Goal: Submit feedback/report problem: Submit feedback/report problem

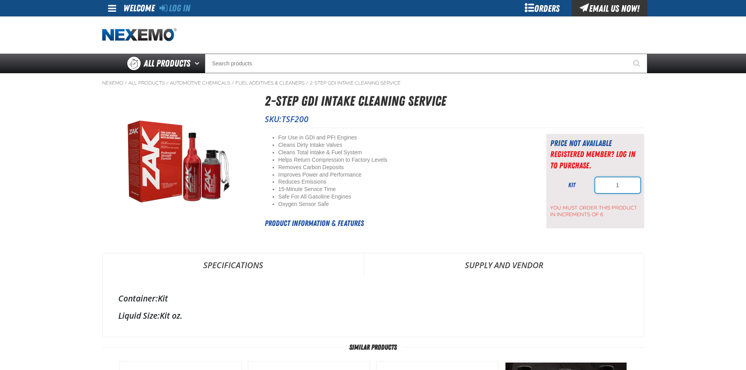
click at [613, 185] on input "1" at bounding box center [617, 185] width 45 height 16
type input "6"
click at [597, 225] on div "Price not available Registered Member? Log In to purchase. kit 6" at bounding box center [595, 181] width 98 height 94
click at [294, 121] on span "TSF200" at bounding box center [295, 119] width 27 height 11
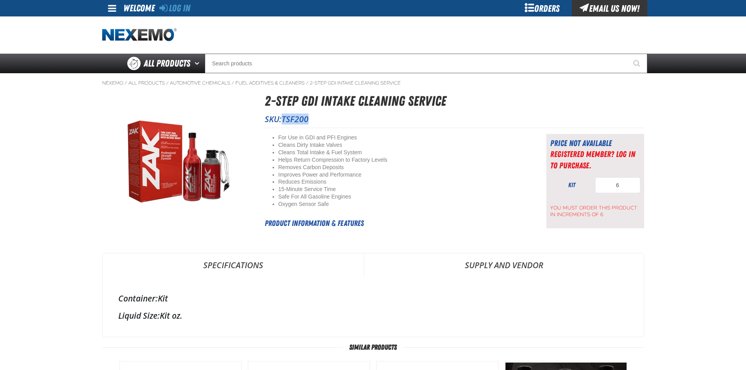
copy span "TSF200"
click at [594, 153] on link "Registered Member? Log In to purchase." at bounding box center [592, 159] width 85 height 21
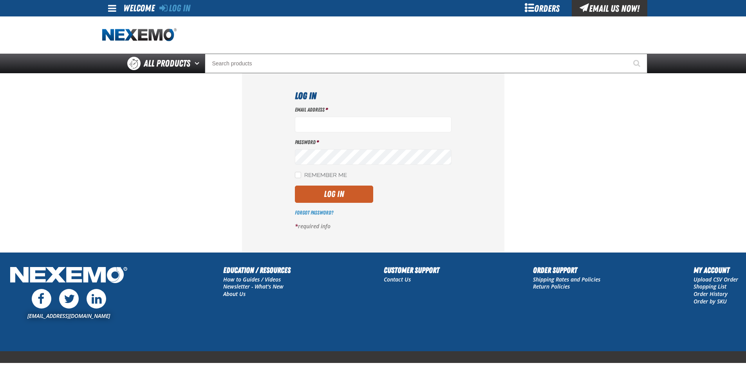
click at [595, 7] on div "Email Us Now!" at bounding box center [610, 8] width 76 height 16
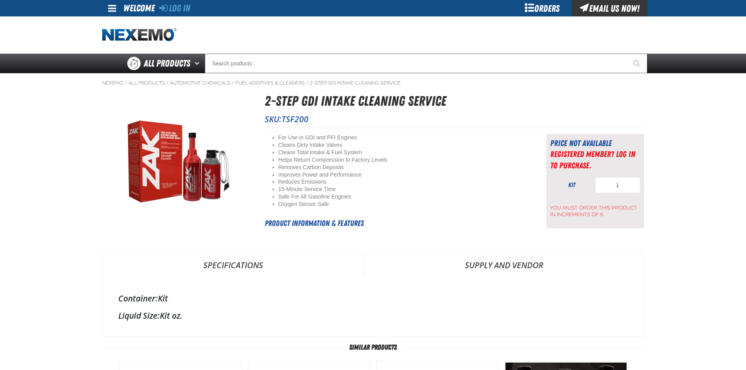
click at [114, 9] on span at bounding box center [112, 8] width 8 height 9
click at [119, 33] on img "Home" at bounding box center [139, 35] width 74 height 14
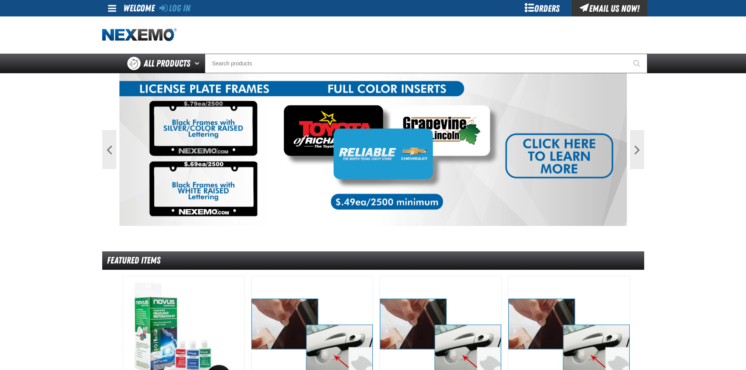
click at [614, 7] on div "Email Us Now!" at bounding box center [610, 8] width 76 height 16
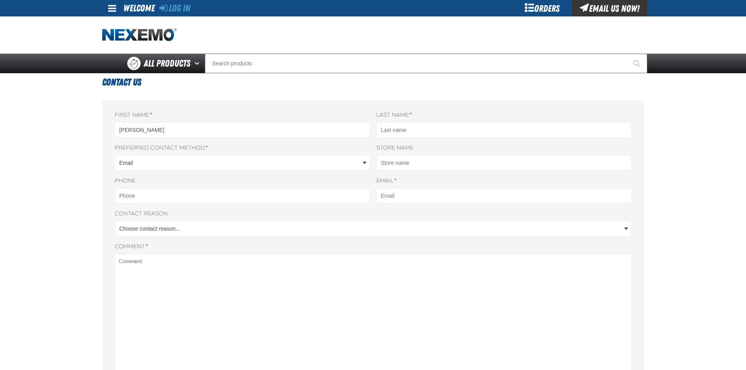
type input "TRAVIS"
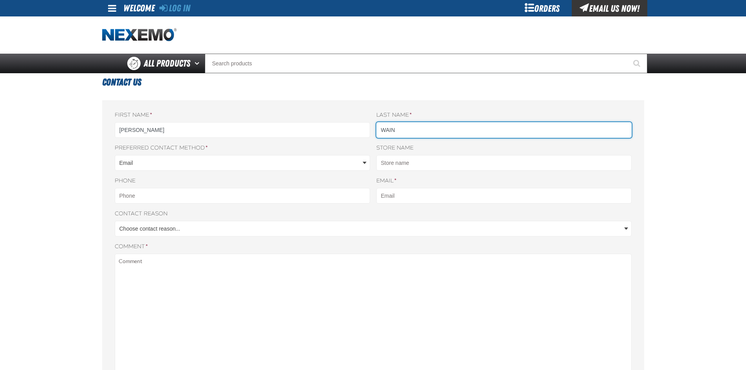
type input "WAIN"
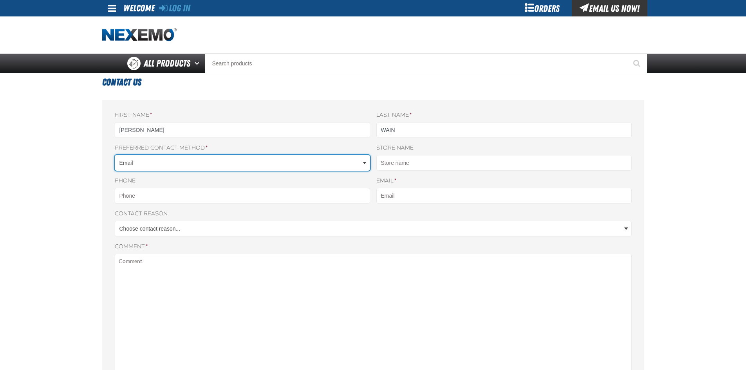
click at [333, 160] on body "Skip to Main Content Staging Site 5.1 Upgrade Site Log In Log In Welcome Log In…" at bounding box center [373, 330] width 746 height 661
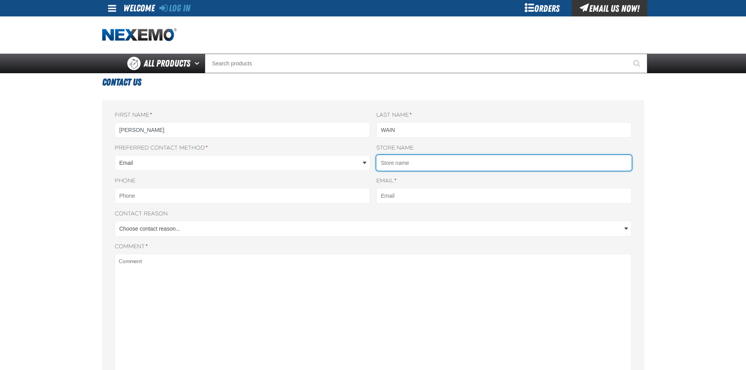
click at [410, 167] on input "Store name" at bounding box center [503, 163] width 255 height 16
type input "TOP WRENCH AUTOMOTIVE"
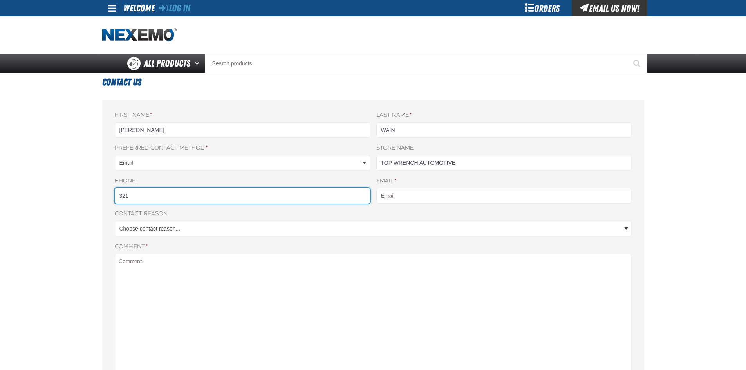
type input "3217232160"
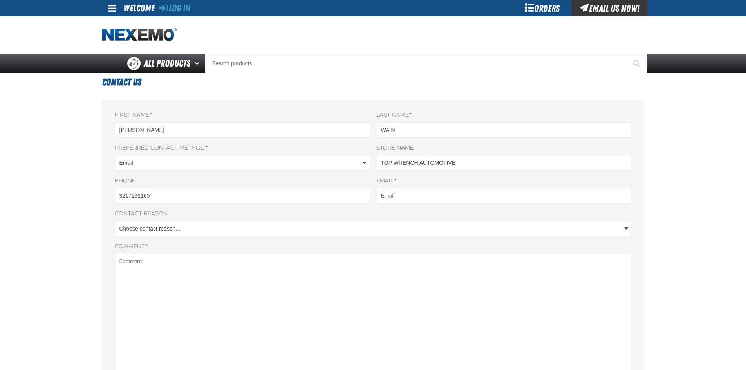
type input "repair@topwrenchautomotive.com"
click at [220, 227] on body "Skip to Main Content Staging Site 5.1 Upgrade Site Log In Log In Welcome Log In…" at bounding box center [373, 330] width 746 height 661
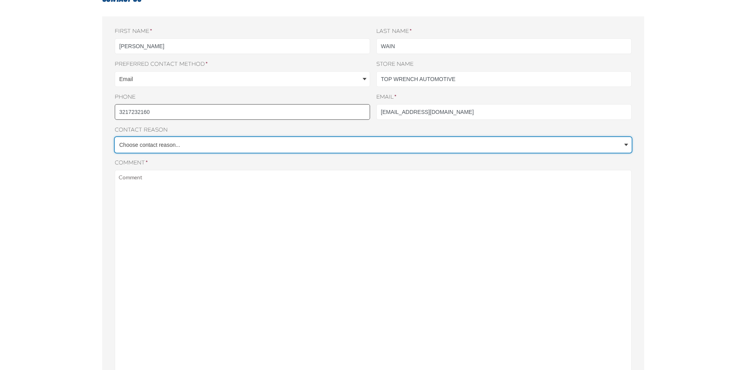
scroll to position [39, 0]
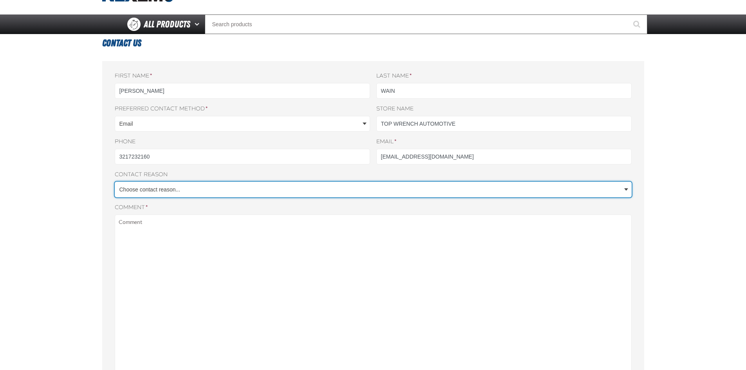
click at [191, 185] on body "Skip to Main Content Staging Site 5.1 Upgrade Site Log In Log In Welcome Log In…" at bounding box center [373, 291] width 746 height 661
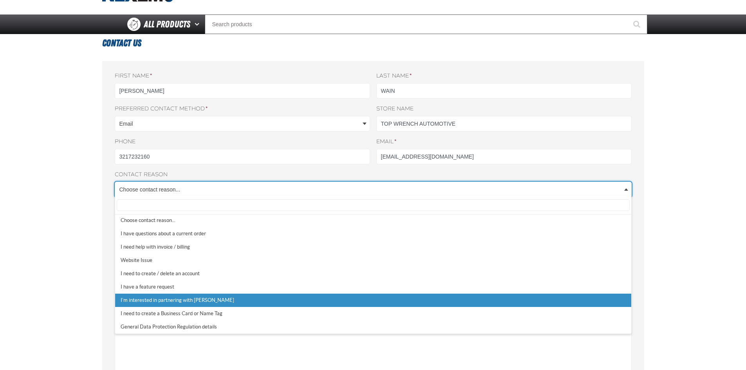
select select "7"
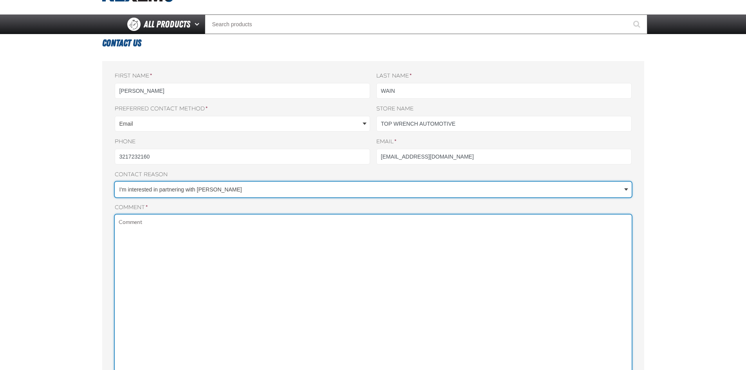
click at [177, 302] on textarea "Comment *" at bounding box center [373, 321] width 517 height 213
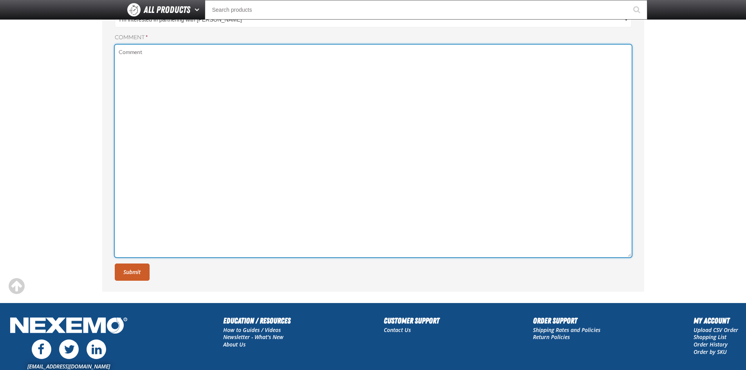
scroll to position [196, 0]
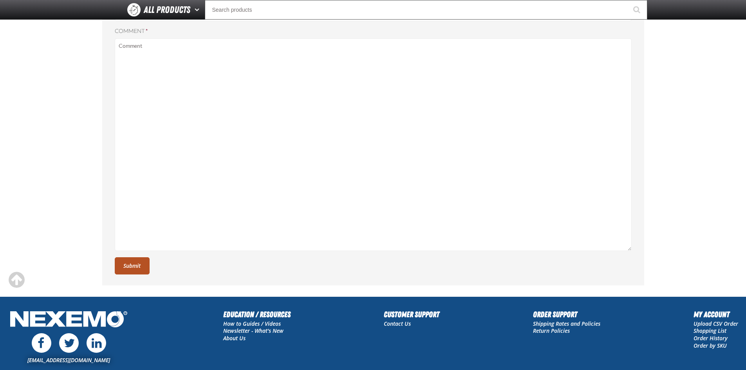
click at [135, 266] on button "Submit" at bounding box center [132, 265] width 35 height 17
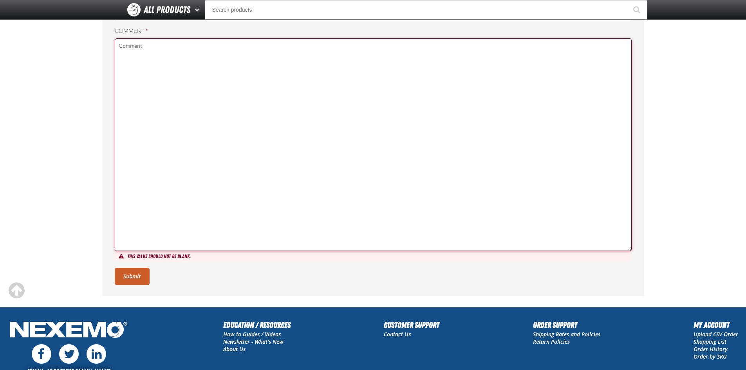
click at [155, 208] on textarea "Comment *" at bounding box center [373, 144] width 517 height 213
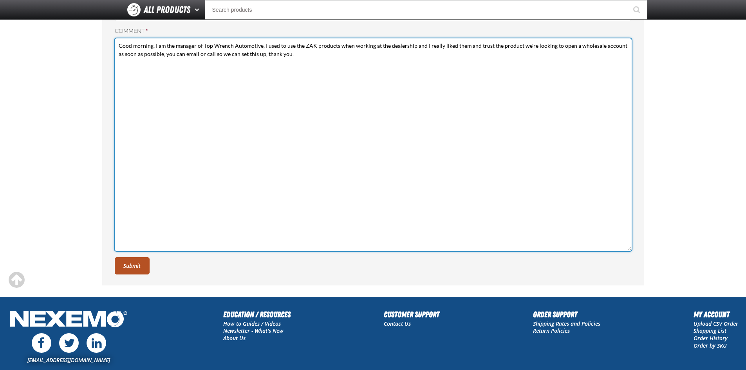
type textarea "Good morning, I am the manager of Top Wrench Automotive, I used to use the ZAK …"
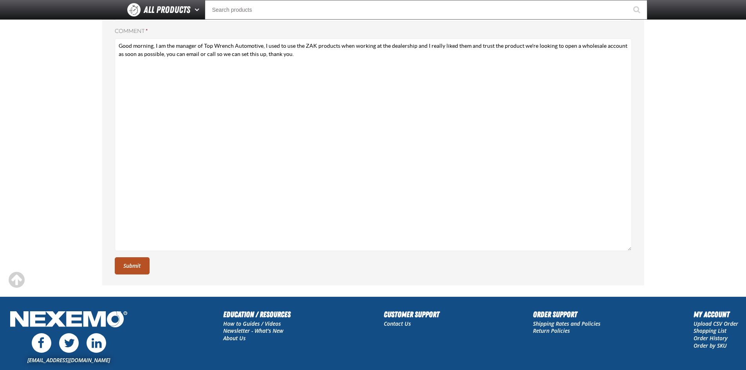
click at [137, 269] on button "Submit" at bounding box center [132, 265] width 35 height 17
